Goal: Task Accomplishment & Management: Manage account settings

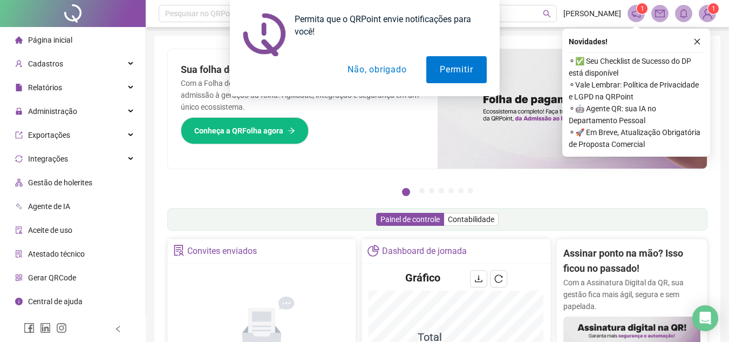
click at [388, 70] on button "Não, obrigado" at bounding box center [377, 69] width 86 height 27
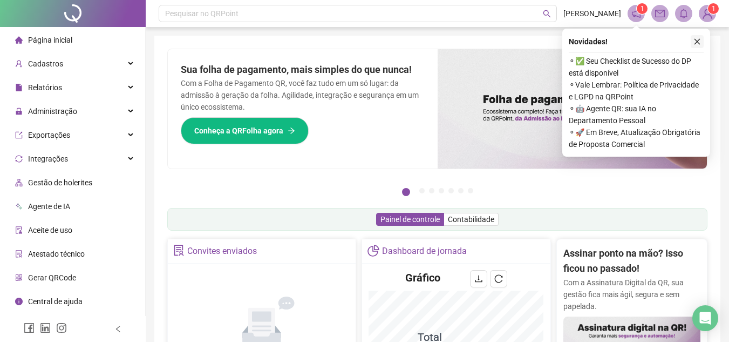
click at [696, 40] on icon "close" at bounding box center [698, 42] width 6 height 6
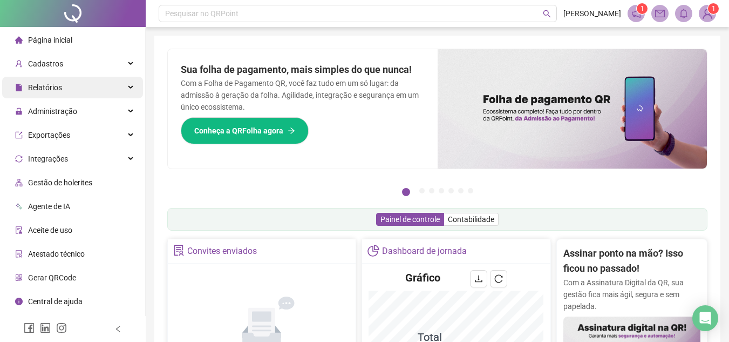
click at [132, 87] on icon at bounding box center [131, 87] width 5 height 0
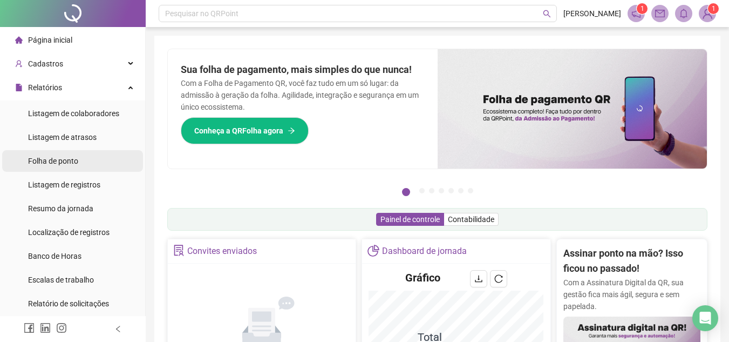
click at [76, 162] on span "Folha de ponto" at bounding box center [53, 161] width 50 height 9
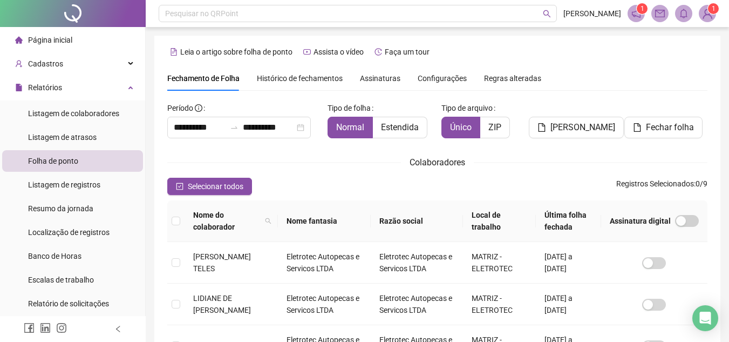
scroll to position [50, 0]
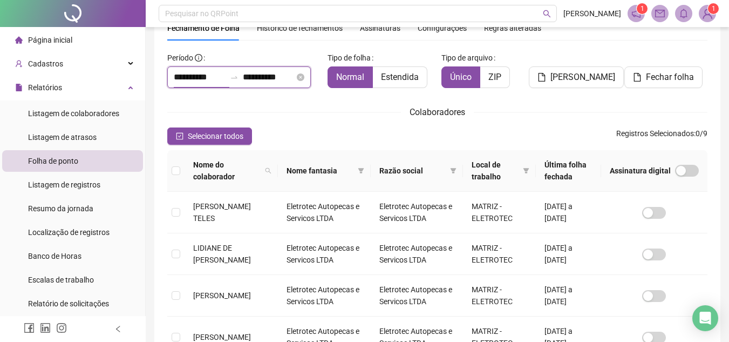
click at [225, 72] on input "**********" at bounding box center [200, 77] width 52 height 13
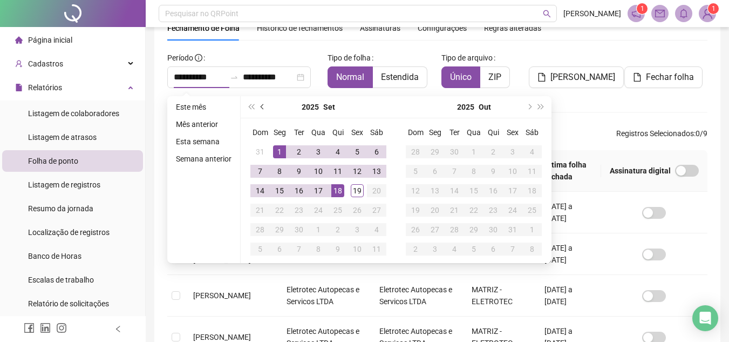
click at [261, 107] on span "prev-year" at bounding box center [263, 106] width 5 height 5
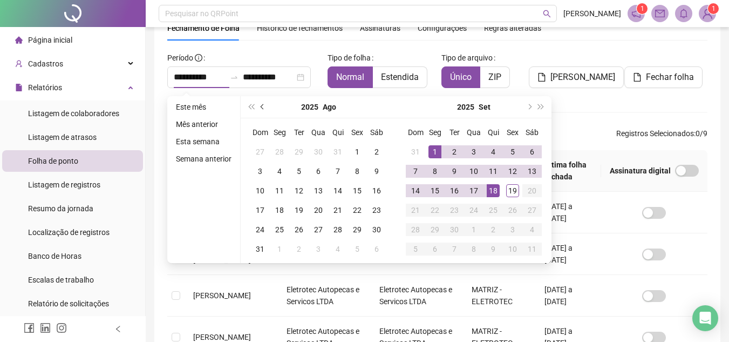
click at [261, 107] on span "prev-year" at bounding box center [263, 106] width 5 height 5
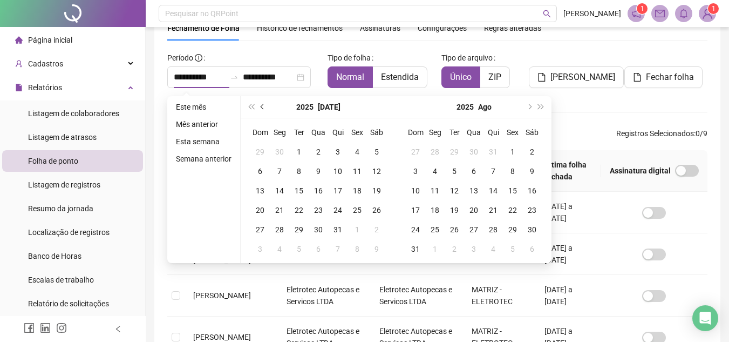
click at [261, 107] on span "prev-year" at bounding box center [263, 106] width 5 height 5
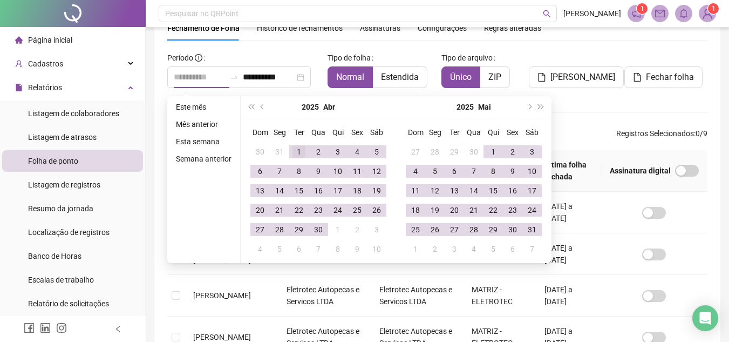
type input "**********"
click at [299, 151] on div "1" at bounding box center [299, 151] width 13 height 13
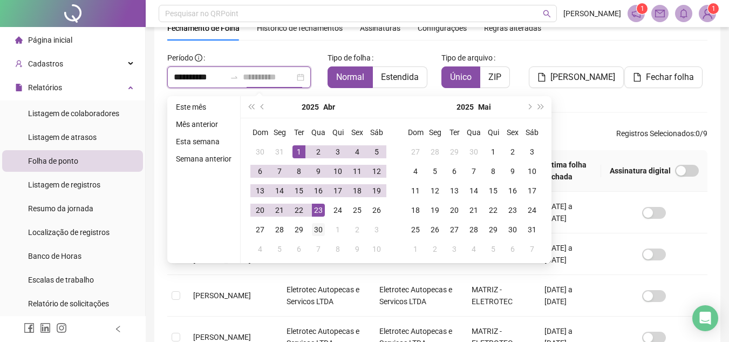
type input "**********"
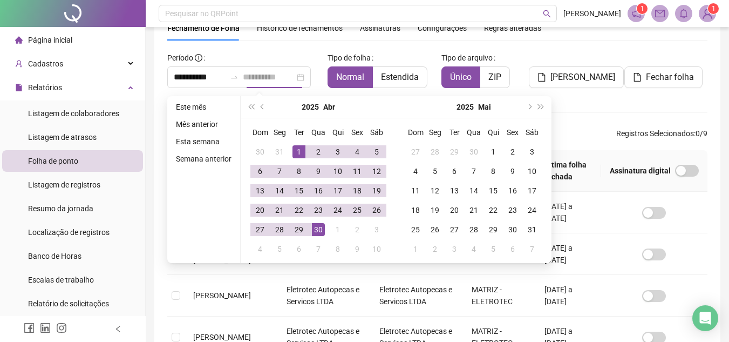
click at [318, 229] on div "30" at bounding box center [318, 229] width 13 height 13
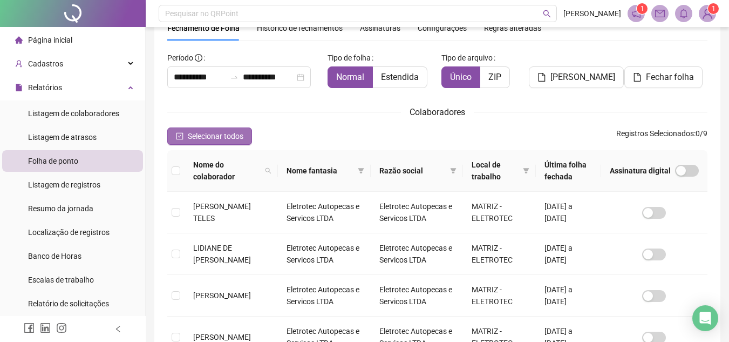
click at [179, 139] on icon "check-square" at bounding box center [180, 136] width 8 height 8
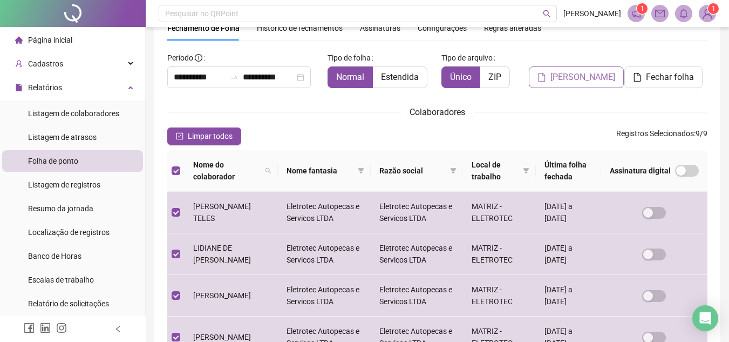
click at [580, 81] on span "[PERSON_NAME]" at bounding box center [582, 77] width 65 height 13
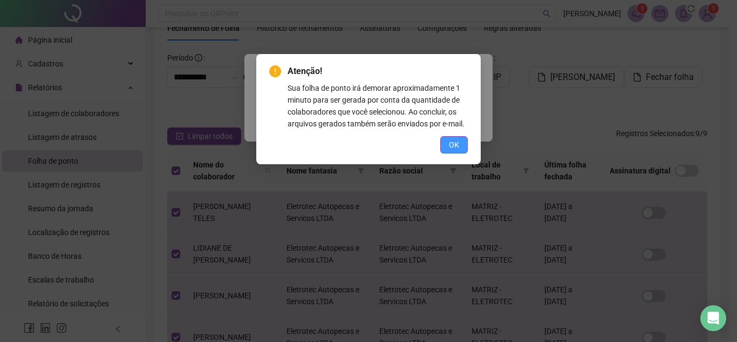
click at [452, 140] on span "OK" at bounding box center [454, 145] width 10 height 12
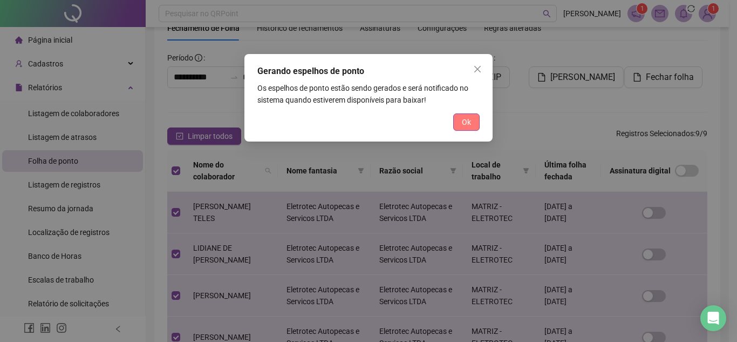
click at [465, 123] on span "Ok" at bounding box center [466, 122] width 9 height 12
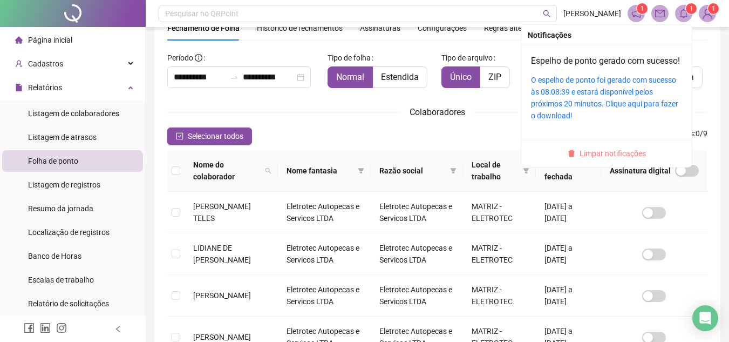
click at [616, 159] on span "Limpar notificações" at bounding box center [613, 153] width 66 height 12
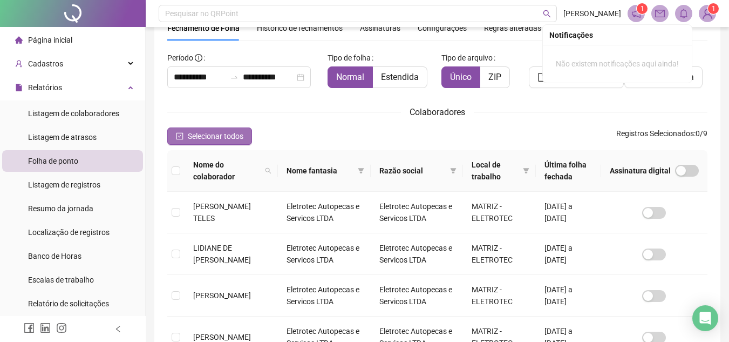
click at [176, 136] on icon "check-square" at bounding box center [179, 136] width 7 height 7
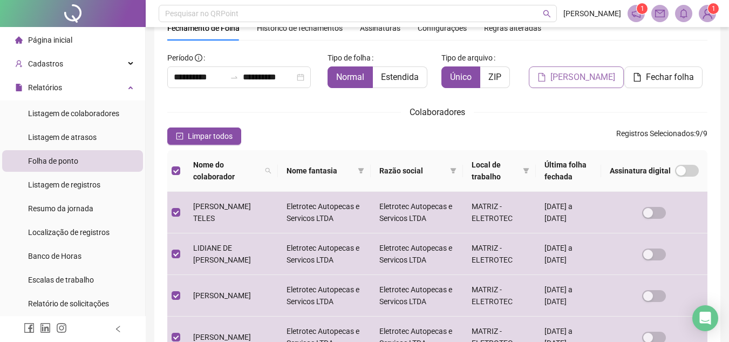
click at [573, 73] on span "[PERSON_NAME]" at bounding box center [582, 77] width 65 height 13
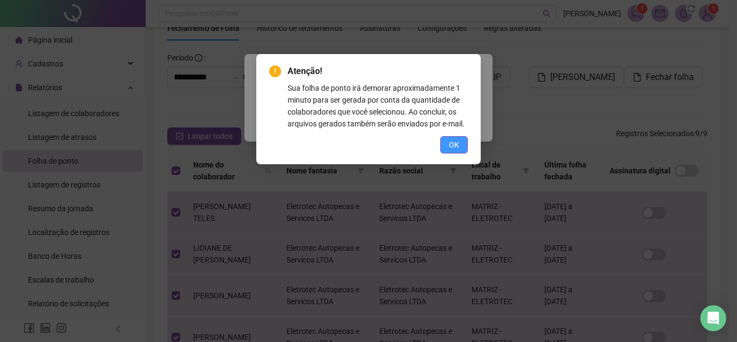
click at [457, 153] on button "OK" at bounding box center [454, 144] width 28 height 17
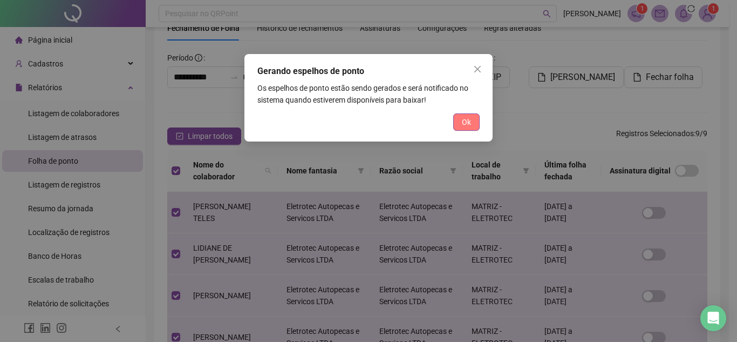
click at [465, 124] on span "Ok" at bounding box center [466, 122] width 9 height 12
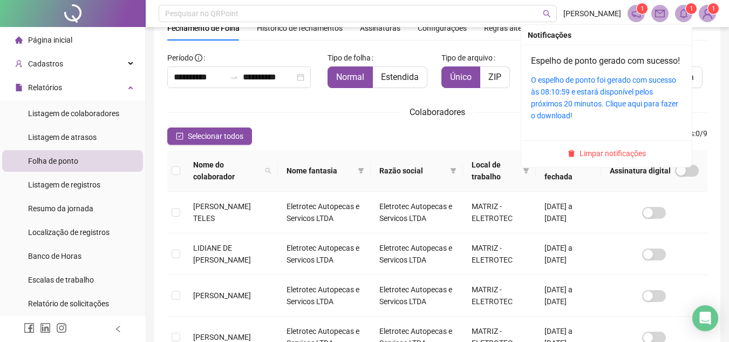
click at [685, 18] on icon "bell" at bounding box center [684, 14] width 10 height 10
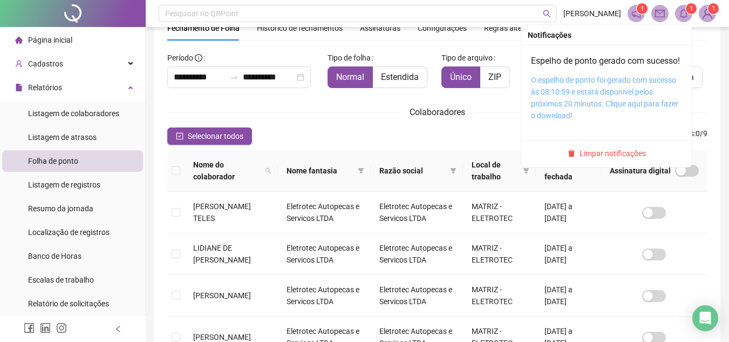
click at [621, 104] on link "O espelho de ponto foi gerado com sucesso às 08:10:59 e estará disponível pelos…" at bounding box center [604, 98] width 147 height 44
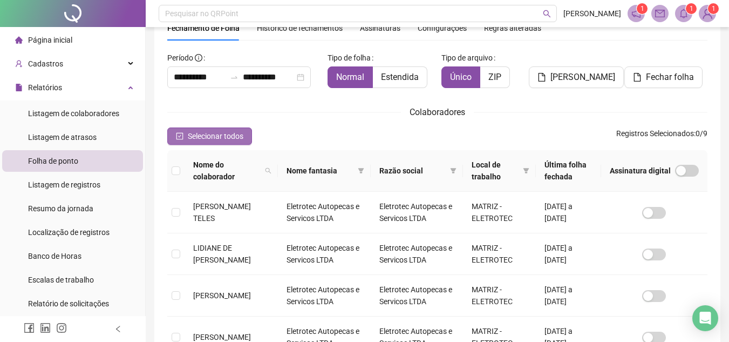
click at [180, 137] on icon "check-square" at bounding box center [180, 136] width 8 height 8
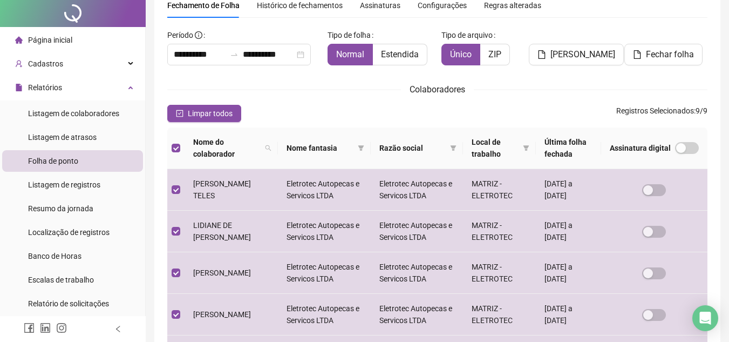
scroll to position [0, 0]
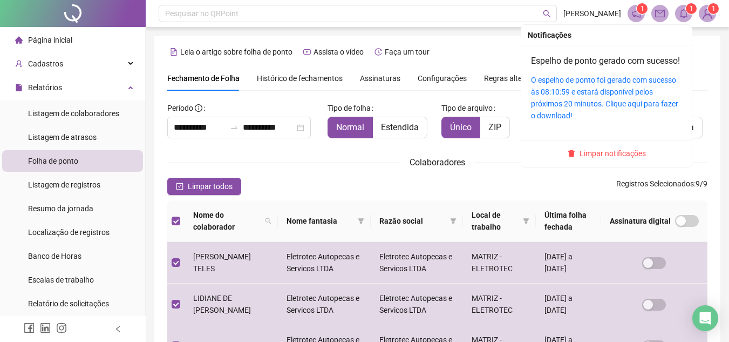
click at [688, 15] on icon "bell" at bounding box center [684, 14] width 10 height 10
click at [685, 20] on span at bounding box center [683, 13] width 17 height 17
click at [610, 159] on span "Limpar notificações" at bounding box center [613, 153] width 66 height 12
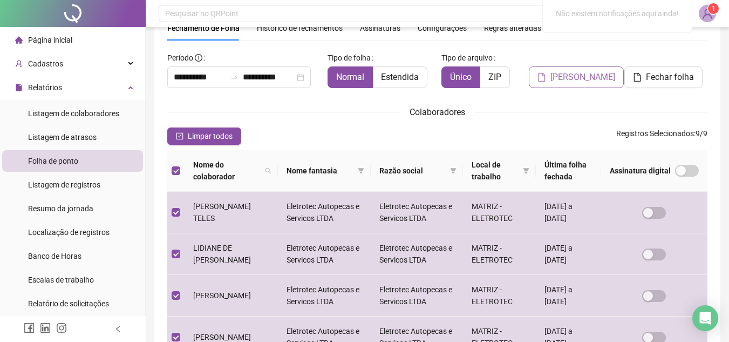
click at [585, 79] on span "[PERSON_NAME]" at bounding box center [582, 77] width 65 height 13
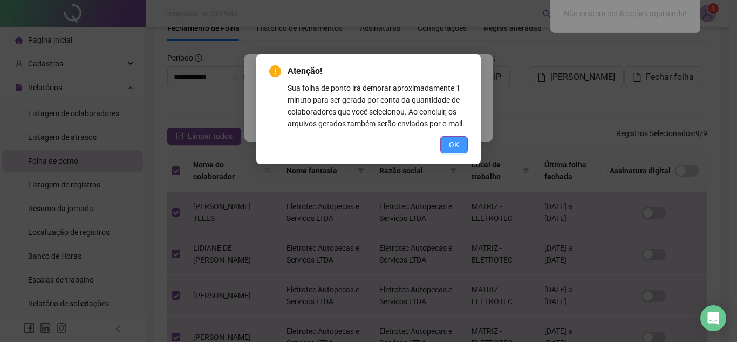
click at [460, 142] on button "OK" at bounding box center [454, 144] width 28 height 17
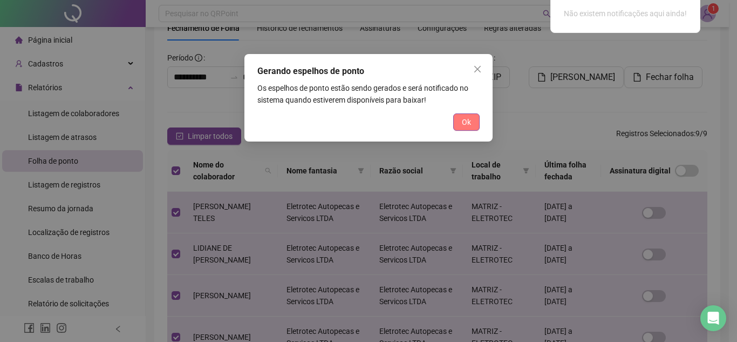
click at [465, 123] on span "Ok" at bounding box center [466, 122] width 9 height 12
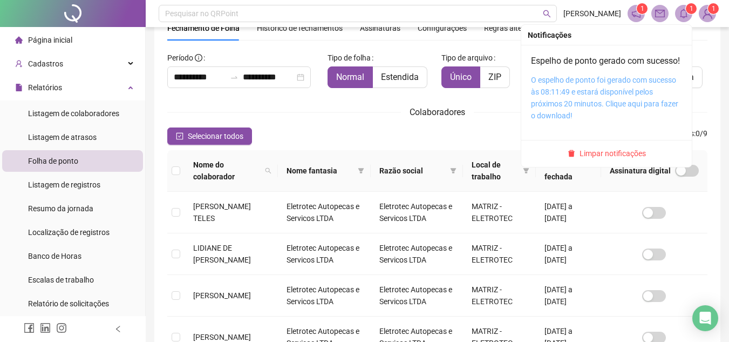
click at [610, 105] on link "O espelho de ponto foi gerado com sucesso às 08:11:49 e estará disponível pelos…" at bounding box center [604, 98] width 147 height 44
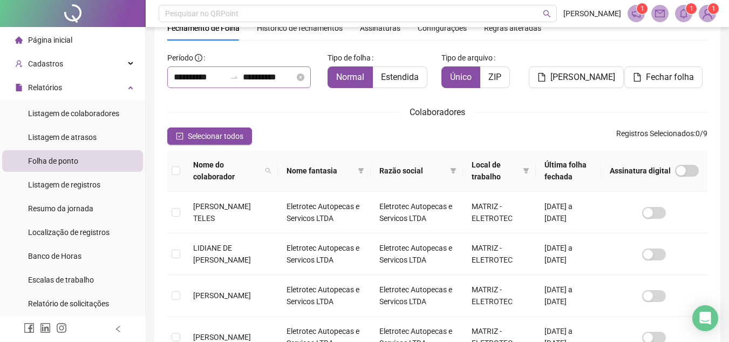
click at [229, 70] on div "**********" at bounding box center [239, 77] width 144 height 22
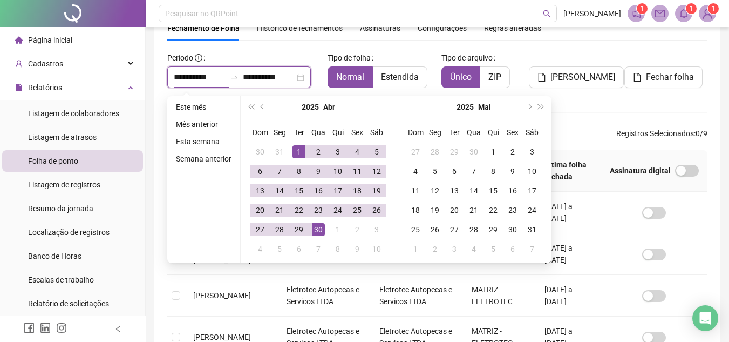
type input "**********"
click at [261, 105] on span "prev-year" at bounding box center [263, 106] width 5 height 5
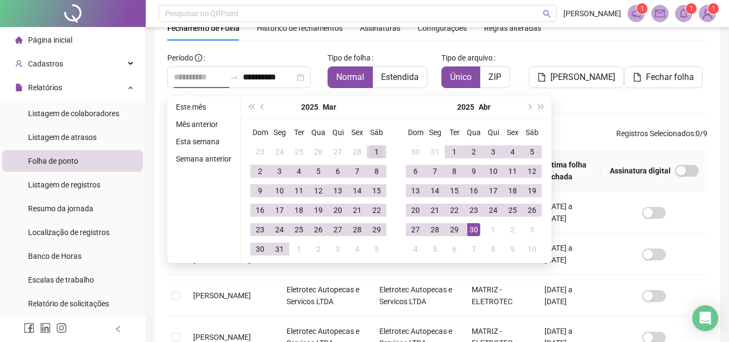
type input "**********"
click at [375, 148] on div "1" at bounding box center [376, 151] width 13 height 13
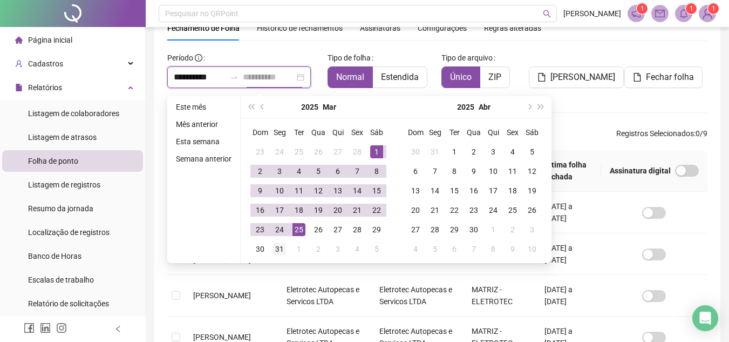
type input "**********"
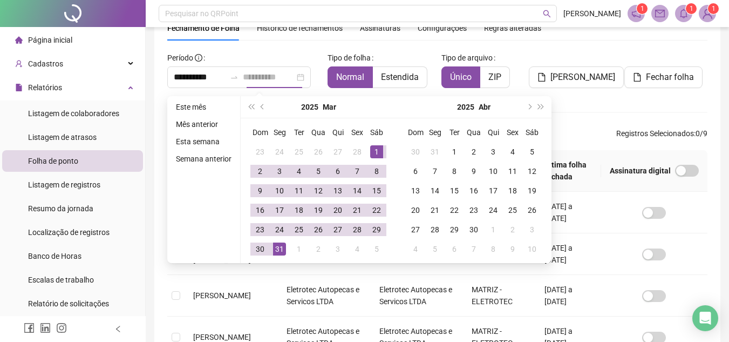
click at [280, 251] on div "31" at bounding box center [279, 248] width 13 height 13
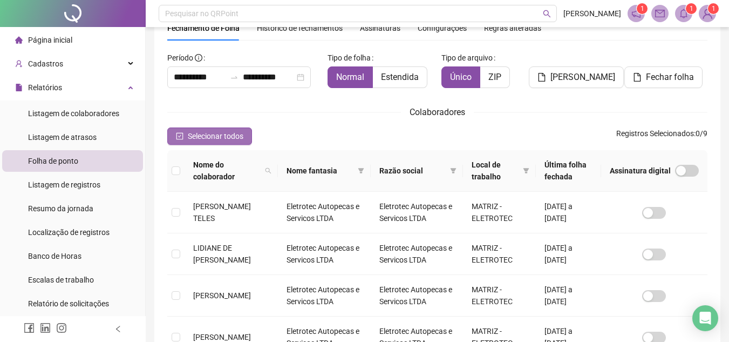
click at [179, 137] on icon "check-square" at bounding box center [179, 136] width 3 height 3
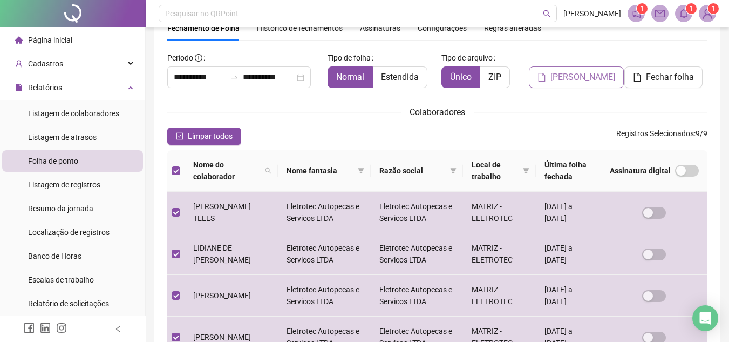
click at [571, 79] on span "[PERSON_NAME]" at bounding box center [582, 77] width 65 height 13
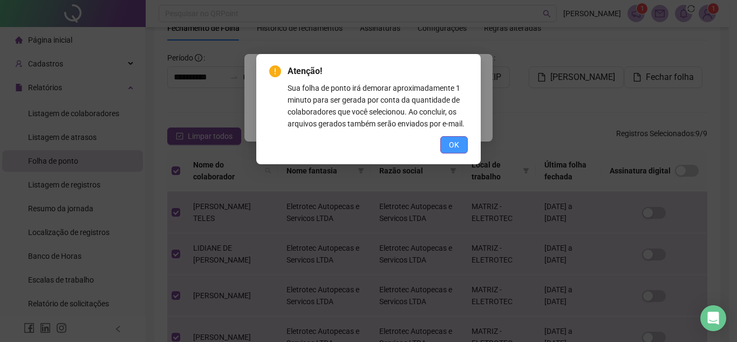
click at [459, 142] on button "OK" at bounding box center [454, 144] width 28 height 17
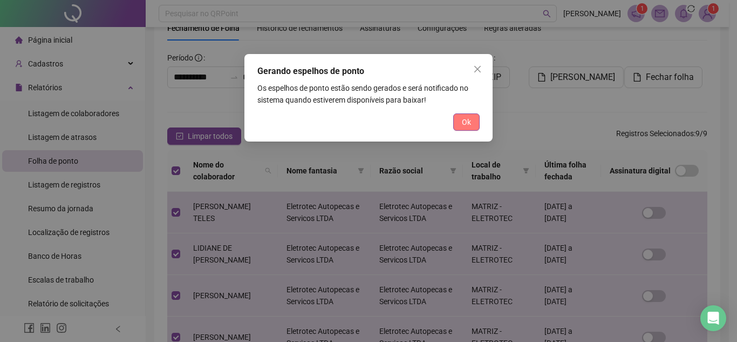
click at [464, 124] on span "Ok" at bounding box center [466, 122] width 9 height 12
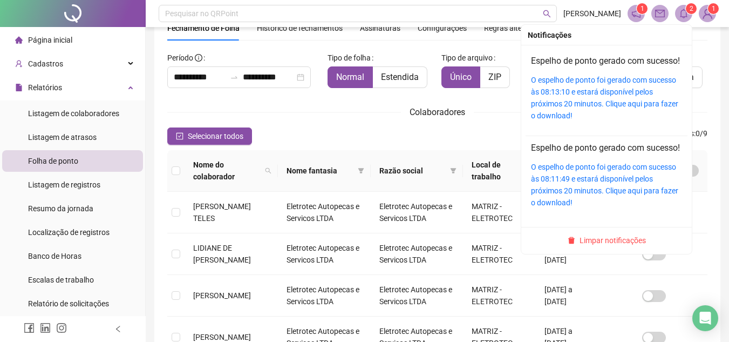
click at [683, 22] on span at bounding box center [683, 13] width 17 height 17
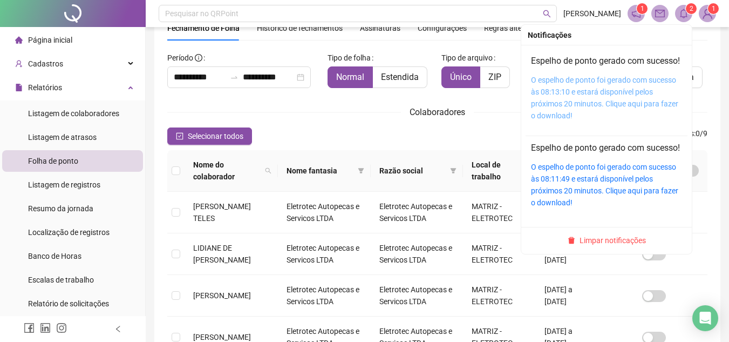
click at [589, 102] on link "O espelho de ponto foi gerado com sucesso às 08:13:10 e estará disponível pelos…" at bounding box center [604, 98] width 147 height 44
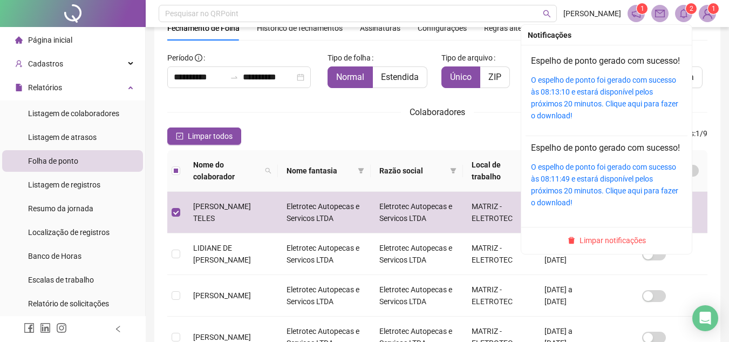
click at [685, 16] on icon "bell" at bounding box center [684, 14] width 10 height 10
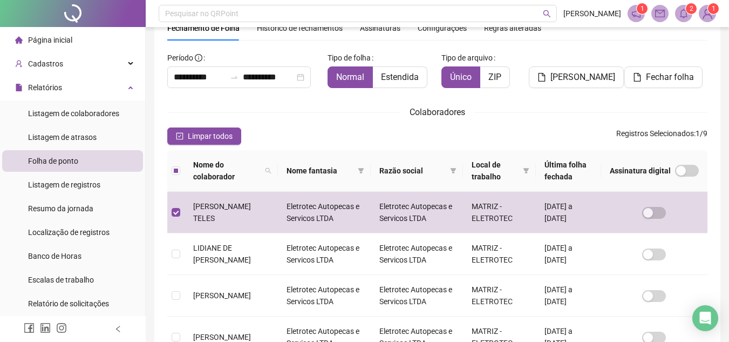
click at [485, 141] on div "Limpar todos Registros Selecionados : 1 / 9" at bounding box center [437, 135] width 540 height 17
click at [574, 72] on span "[PERSON_NAME]" at bounding box center [582, 77] width 65 height 13
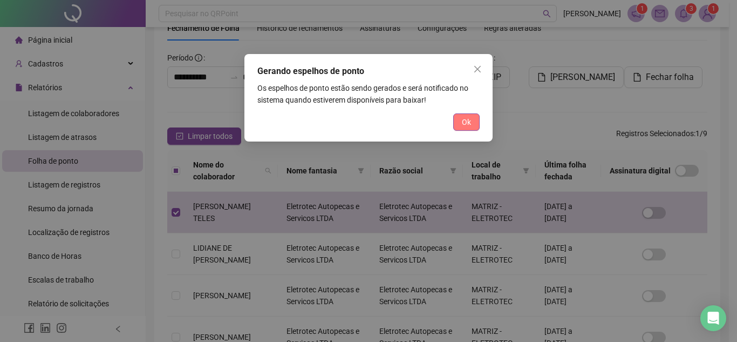
click at [471, 124] on button "Ok" at bounding box center [466, 121] width 26 height 17
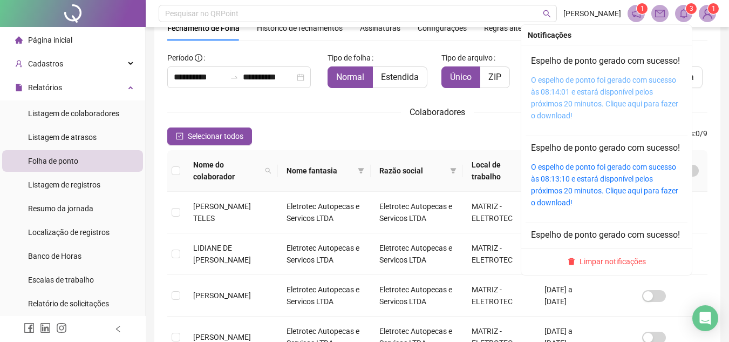
click at [611, 105] on link "O espelho de ponto foi gerado com sucesso às 08:14:01 e estará disponível pelos…" at bounding box center [604, 98] width 147 height 44
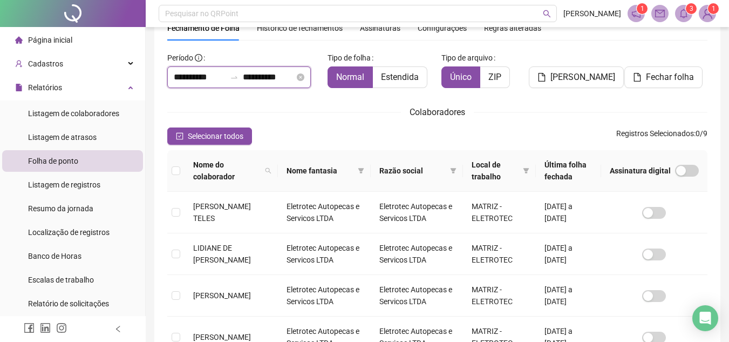
click at [226, 74] on input "**********" at bounding box center [200, 77] width 52 height 13
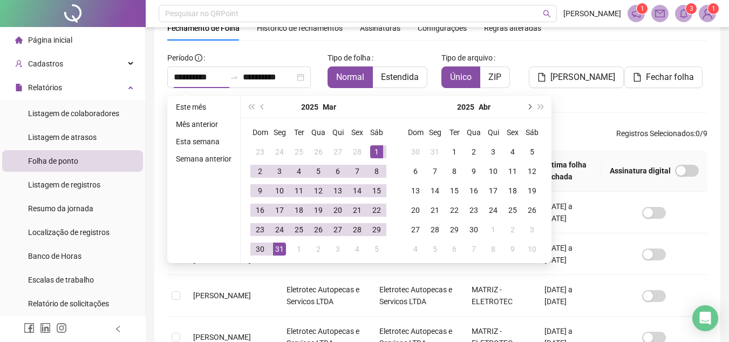
click at [526, 106] on span "next-year" at bounding box center [528, 106] width 5 height 5
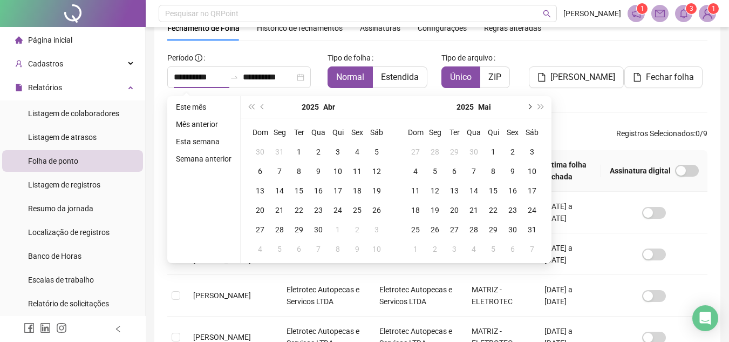
click at [526, 106] on span "next-year" at bounding box center [528, 106] width 5 height 5
type input "**********"
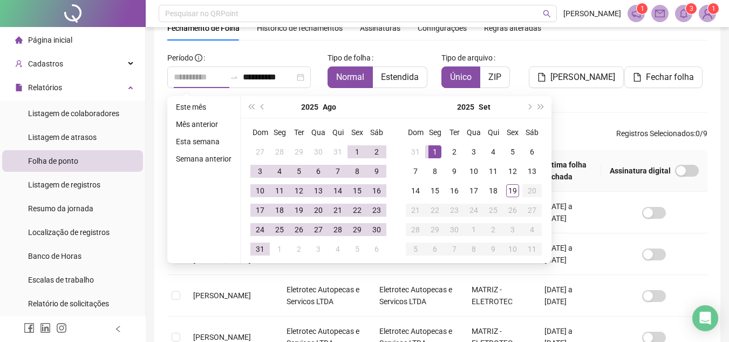
click at [433, 155] on div "1" at bounding box center [434, 151] width 13 height 13
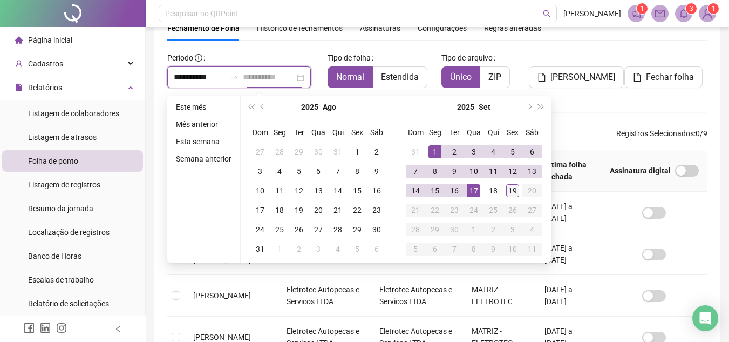
type input "**********"
click at [514, 189] on div "19" at bounding box center [512, 190] width 13 height 13
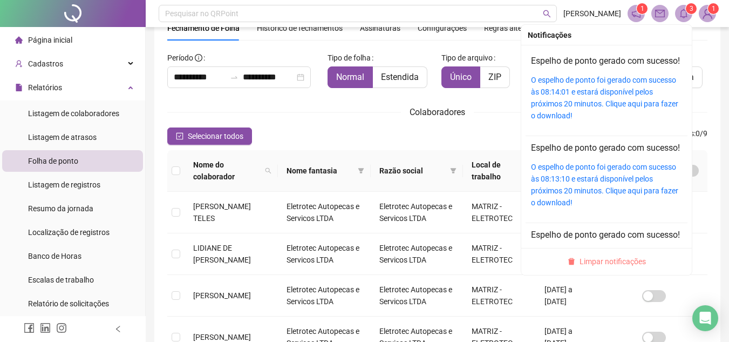
click at [615, 263] on span "Limpar notificações" at bounding box center [613, 261] width 66 height 12
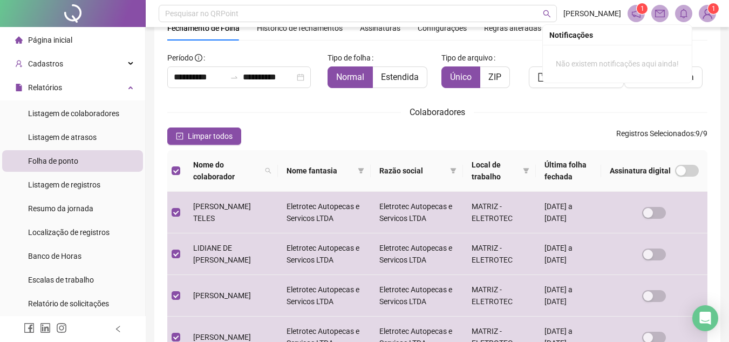
click at [527, 123] on div "**********" at bounding box center [437, 324] width 540 height 551
click at [528, 93] on div "Tipo de arquivo Único ZIP" at bounding box center [483, 72] width 92 height 47
click at [573, 72] on span "[PERSON_NAME]" at bounding box center [582, 77] width 65 height 13
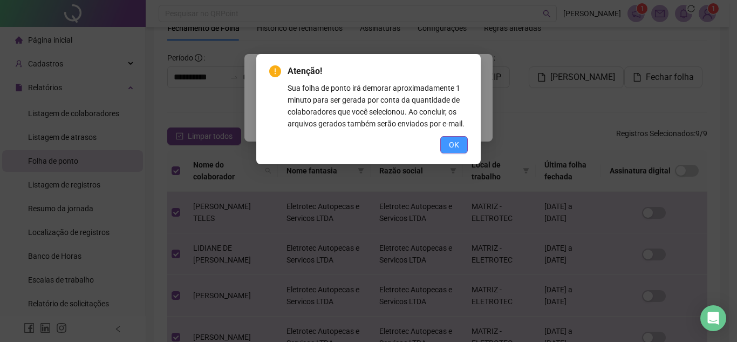
click at [460, 145] on button "OK" at bounding box center [454, 144] width 28 height 17
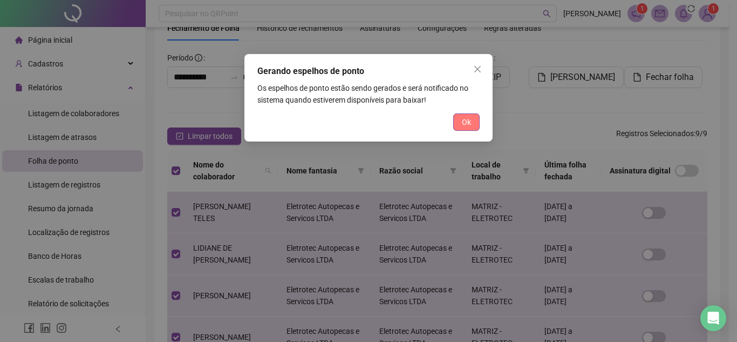
click at [466, 121] on span "Ok" at bounding box center [466, 122] width 9 height 12
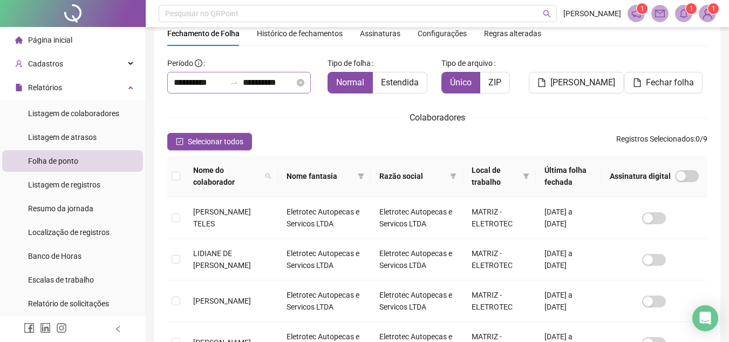
scroll to position [0, 0]
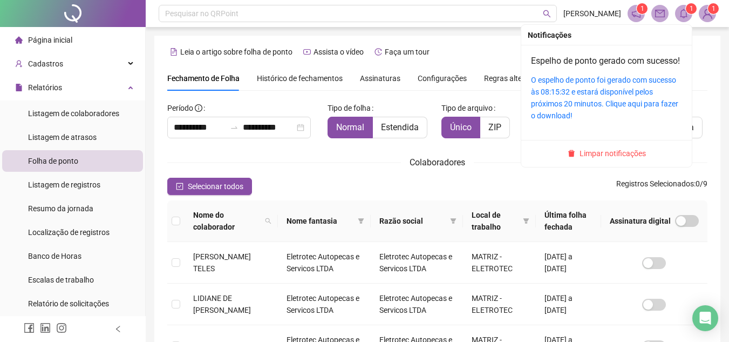
click at [685, 11] on icon "bell" at bounding box center [684, 14] width 10 height 10
click at [593, 110] on div "O espelho de ponto foi gerado com sucesso às 08:15:32 e estará disponível pelos…" at bounding box center [606, 97] width 151 height 47
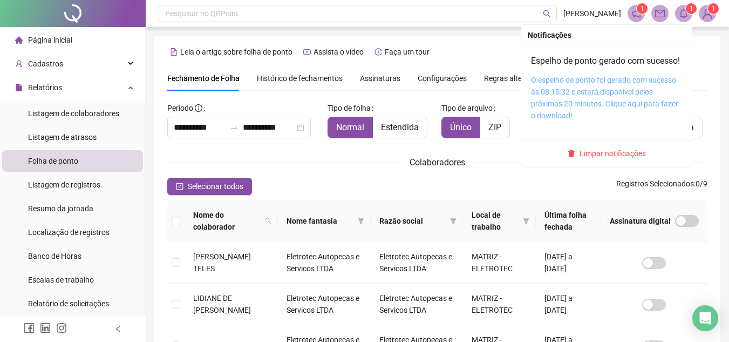
click at [600, 117] on link "O espelho de ponto foi gerado com sucesso às 08:15:32 e estará disponível pelos…" at bounding box center [604, 98] width 147 height 44
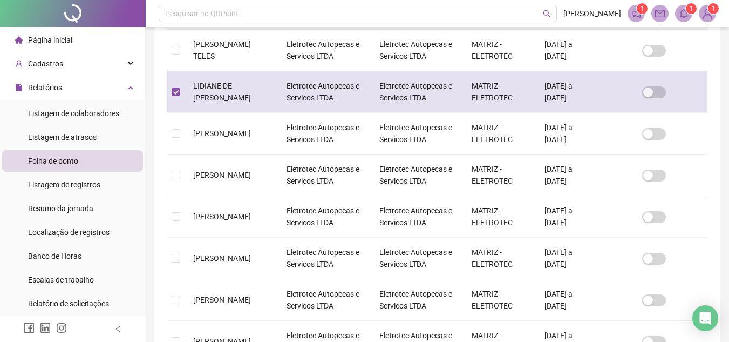
scroll to position [50, 0]
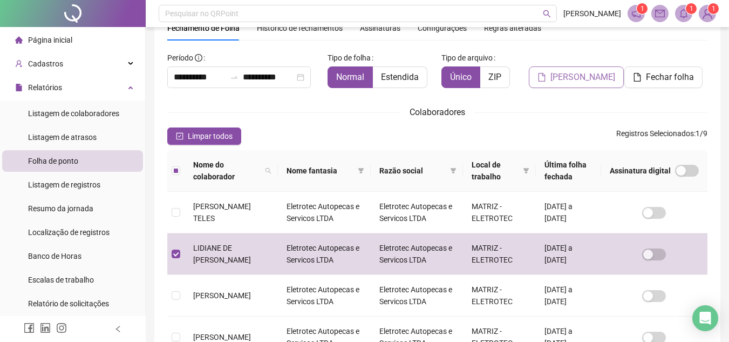
click at [580, 77] on span "[PERSON_NAME]" at bounding box center [582, 77] width 65 height 13
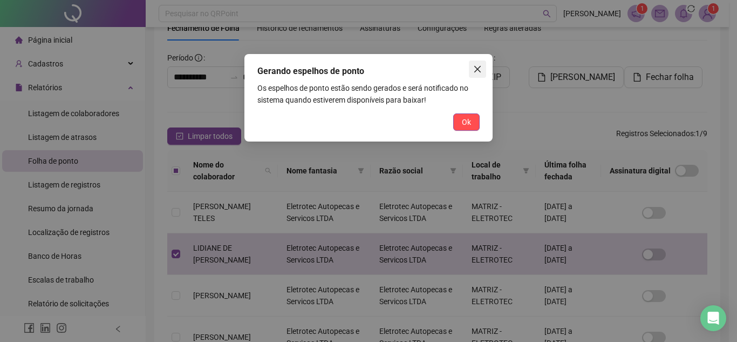
click at [478, 67] on icon "close" at bounding box center [477, 69] width 9 height 9
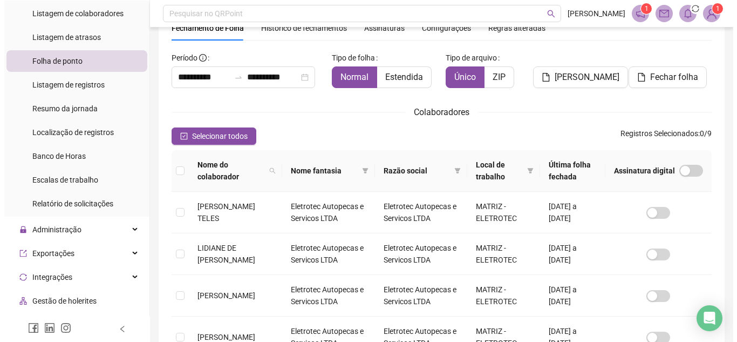
scroll to position [108, 0]
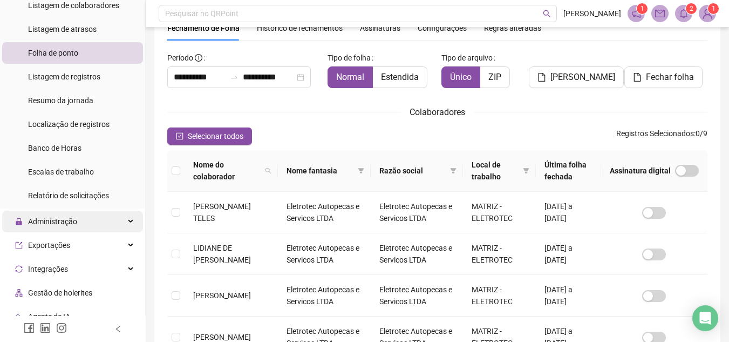
click at [129, 221] on icon at bounding box center [131, 221] width 5 height 0
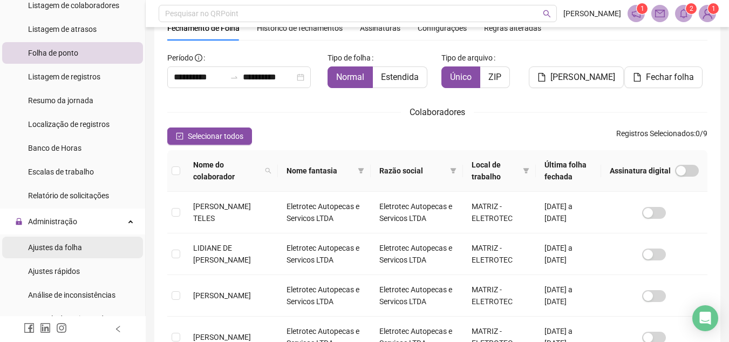
click at [80, 247] on span "Ajustes da folha" at bounding box center [55, 247] width 54 height 9
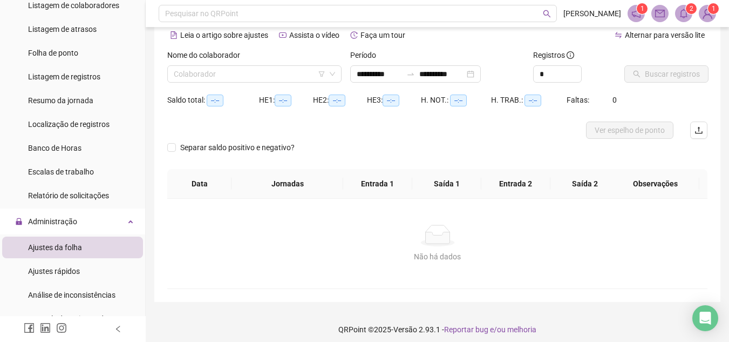
type input "**********"
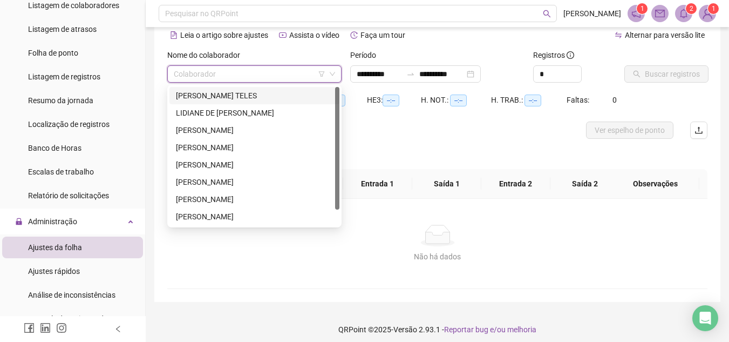
click at [291, 70] on input "search" at bounding box center [250, 74] width 152 height 16
click at [181, 113] on div "LIDIANE DE [PERSON_NAME]" at bounding box center [254, 113] width 157 height 12
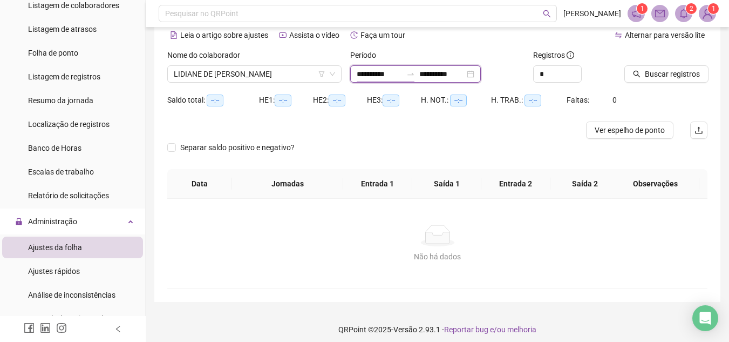
click at [401, 70] on input "**********" at bounding box center [379, 74] width 45 height 12
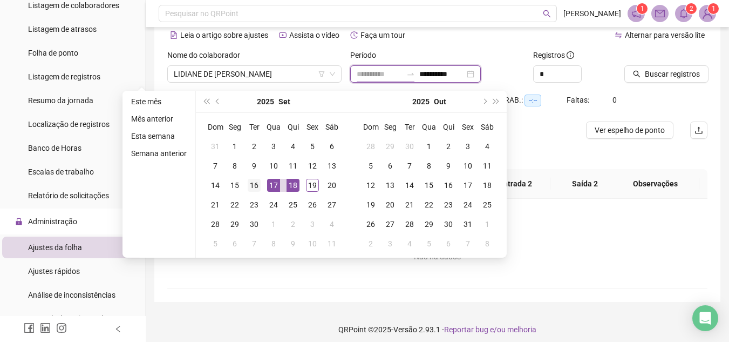
type input "**********"
click at [253, 185] on div "16" at bounding box center [254, 185] width 13 height 13
type input "**********"
click at [252, 187] on div "16" at bounding box center [254, 185] width 13 height 13
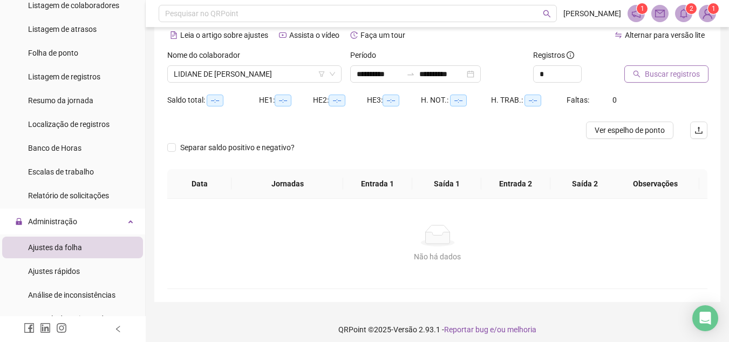
click at [665, 70] on span "Buscar registros" at bounding box center [672, 74] width 55 height 12
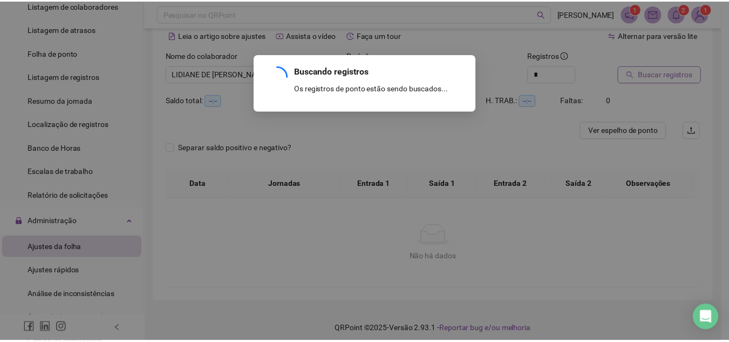
scroll to position [45, 0]
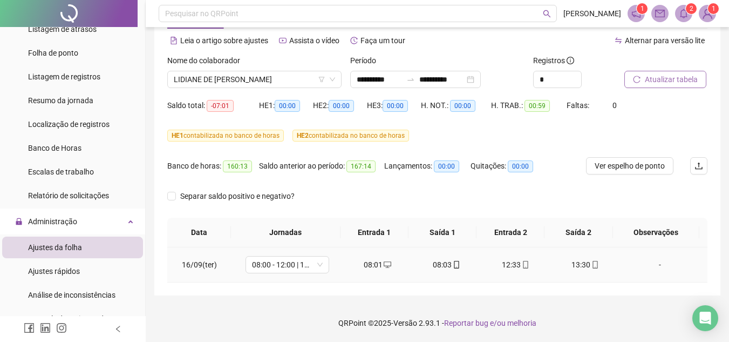
click at [445, 263] on div "08:03" at bounding box center [447, 265] width 52 height 12
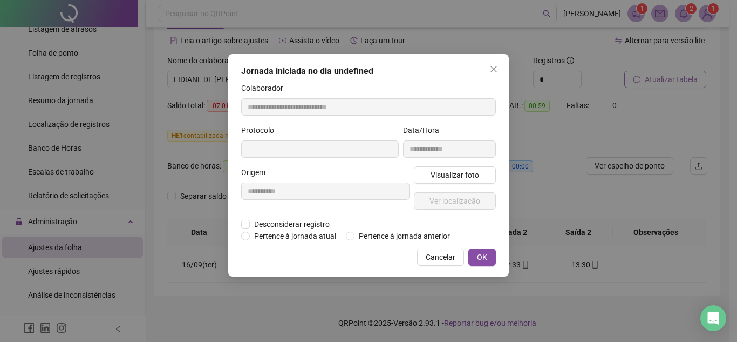
type input "**********"
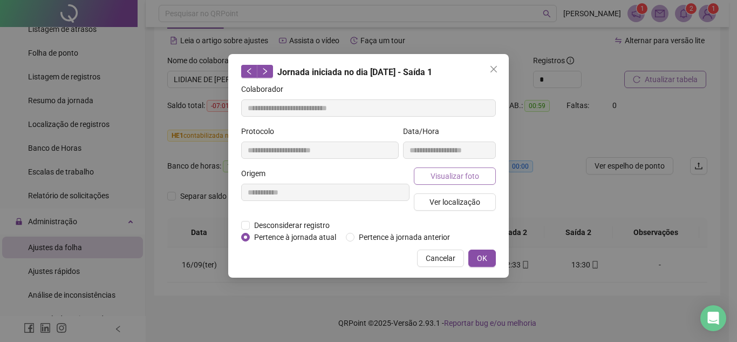
click at [445, 178] on span "Visualizar foto" at bounding box center [455, 176] width 49 height 12
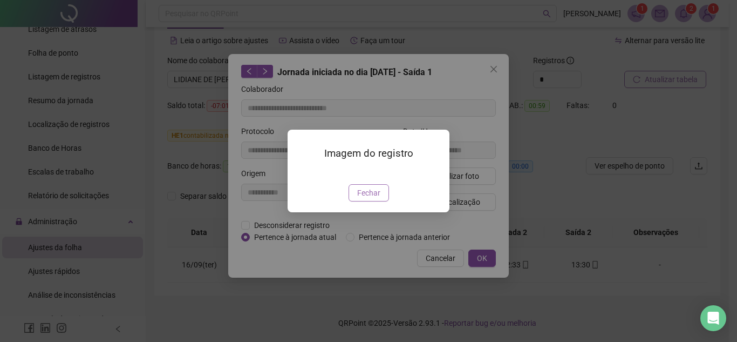
click at [376, 199] on span "Fechar" at bounding box center [368, 193] width 23 height 12
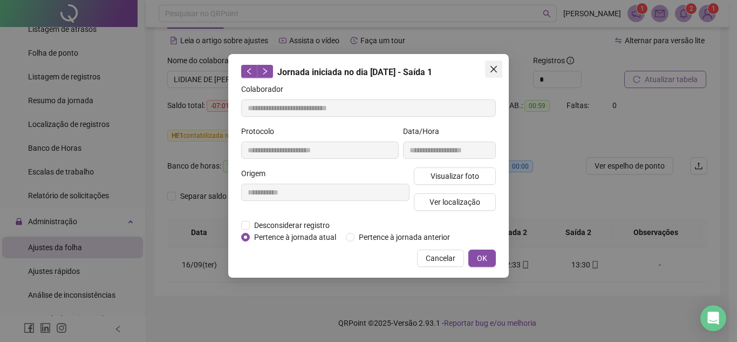
click at [494, 69] on icon "close" at bounding box center [494, 69] width 6 height 6
